Goal: Contribute content

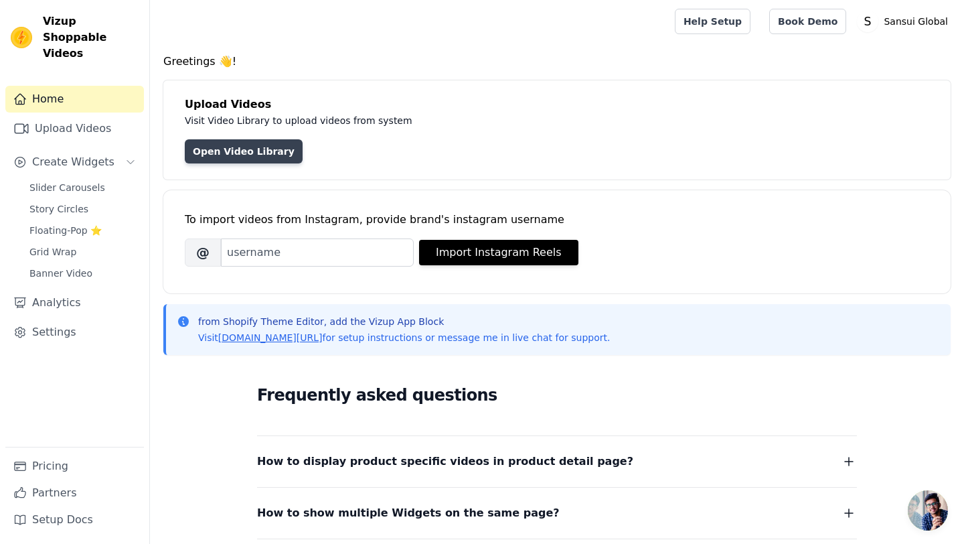
click at [272, 153] on link "Open Video Library" at bounding box center [244, 151] width 118 height 24
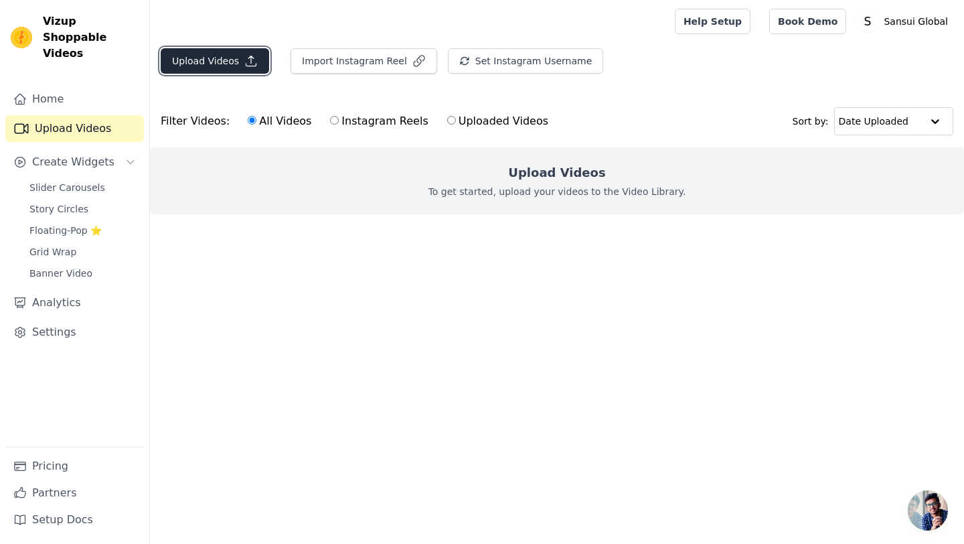
click at [250, 63] on icon "button" at bounding box center [250, 60] width 13 height 13
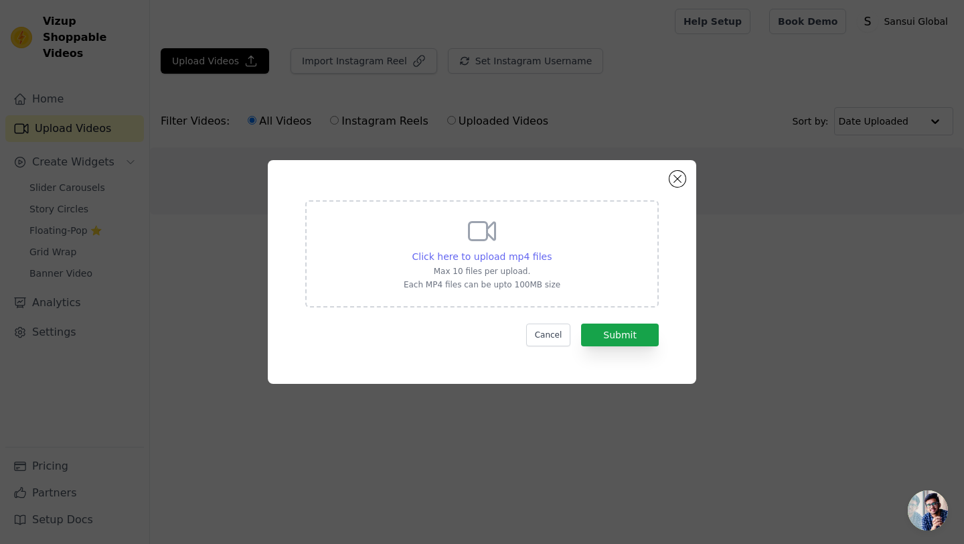
click at [472, 260] on span "Click here to upload mp4 files" at bounding box center [482, 256] width 140 height 11
click at [551, 250] on input "Click here to upload mp4 files Max 10 files per upload. Each MP4 files can be u…" at bounding box center [551, 249] width 1 height 1
type input "C:\fakepath\1.mp4"
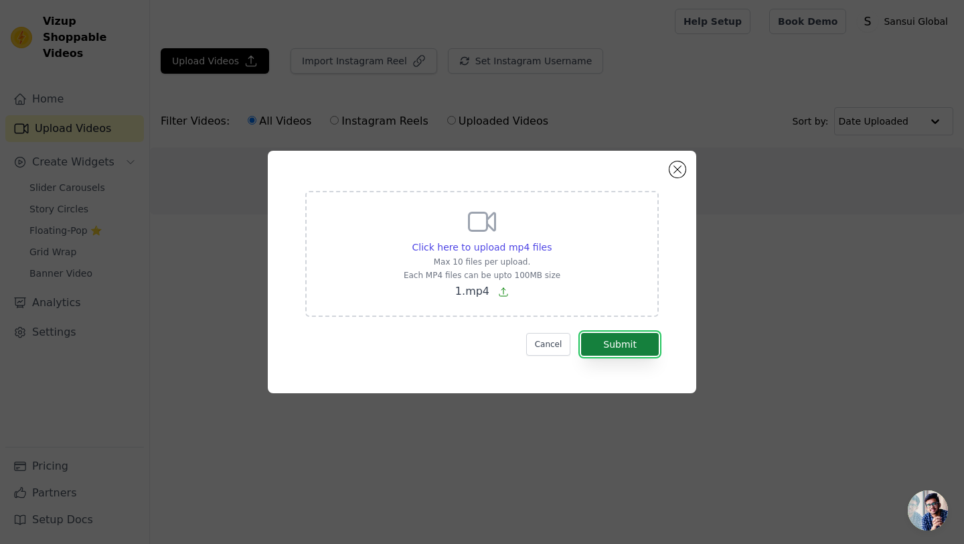
click at [640, 343] on button "Submit" at bounding box center [620, 344] width 78 height 23
